Goal: Task Accomplishment & Management: Use online tool/utility

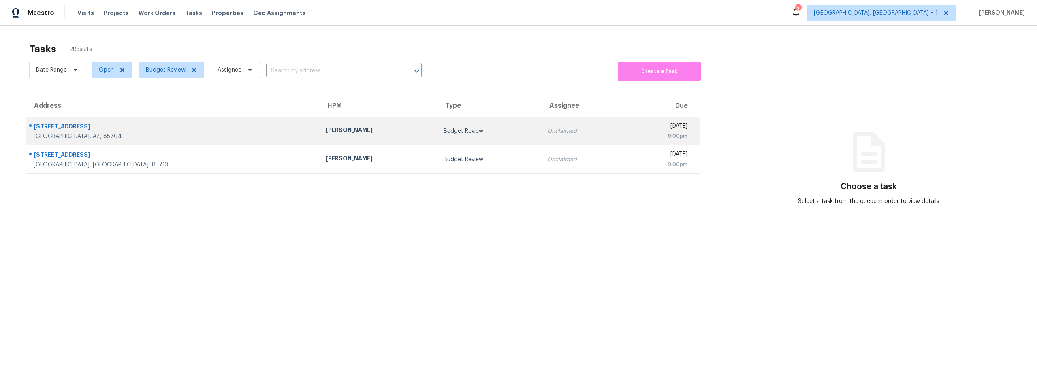
click at [444, 130] on div "Budget Review" at bounding box center [489, 131] width 91 height 8
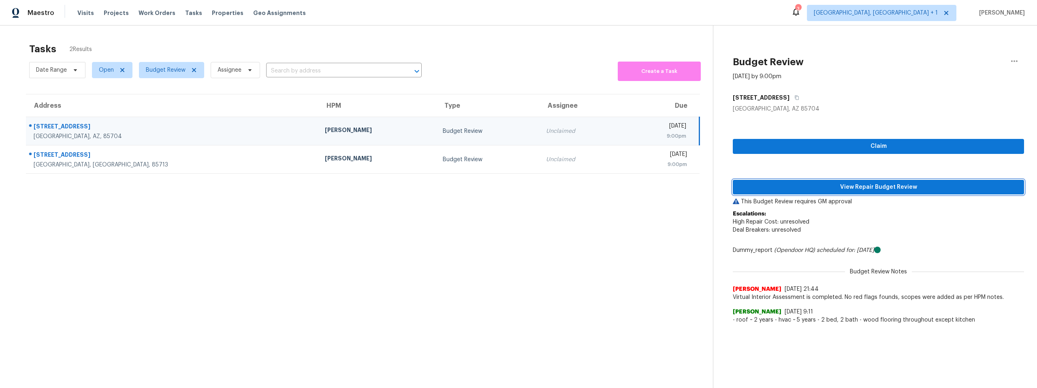
click at [780, 187] on span "View Repair Budget Review" at bounding box center [878, 187] width 278 height 10
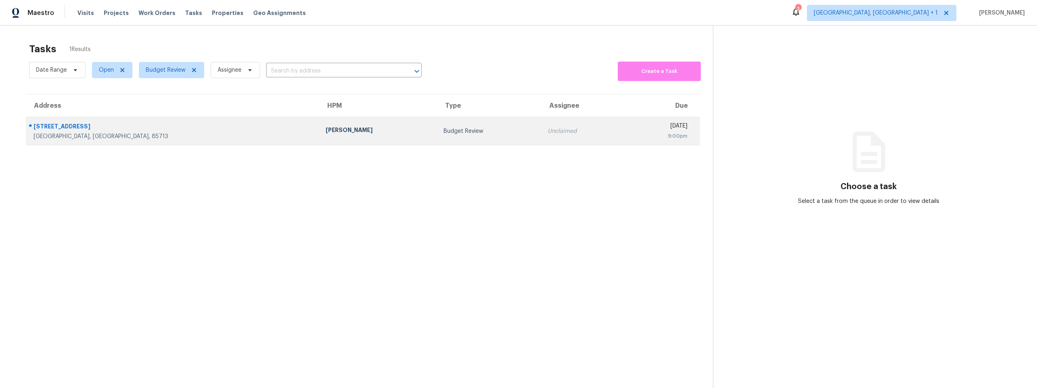
click at [326, 127] on div "John Perkins" at bounding box center [378, 131] width 105 height 10
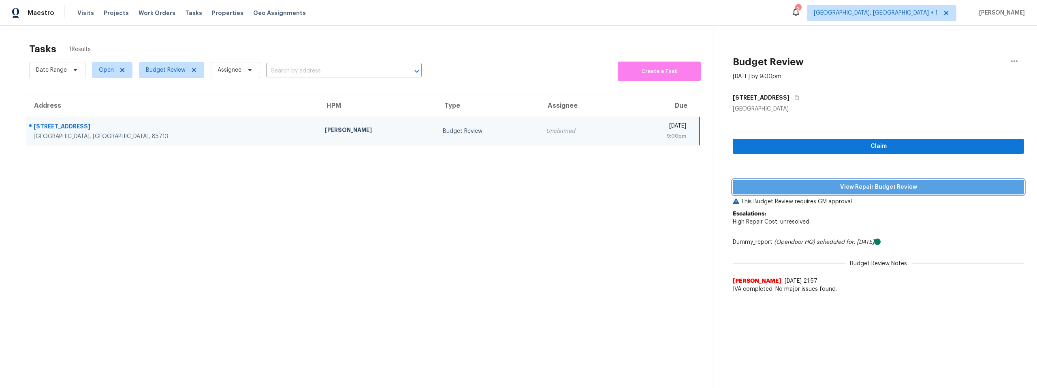
click at [798, 182] on span "View Repair Budget Review" at bounding box center [878, 187] width 278 height 10
